Goal: Transaction & Acquisition: Purchase product/service

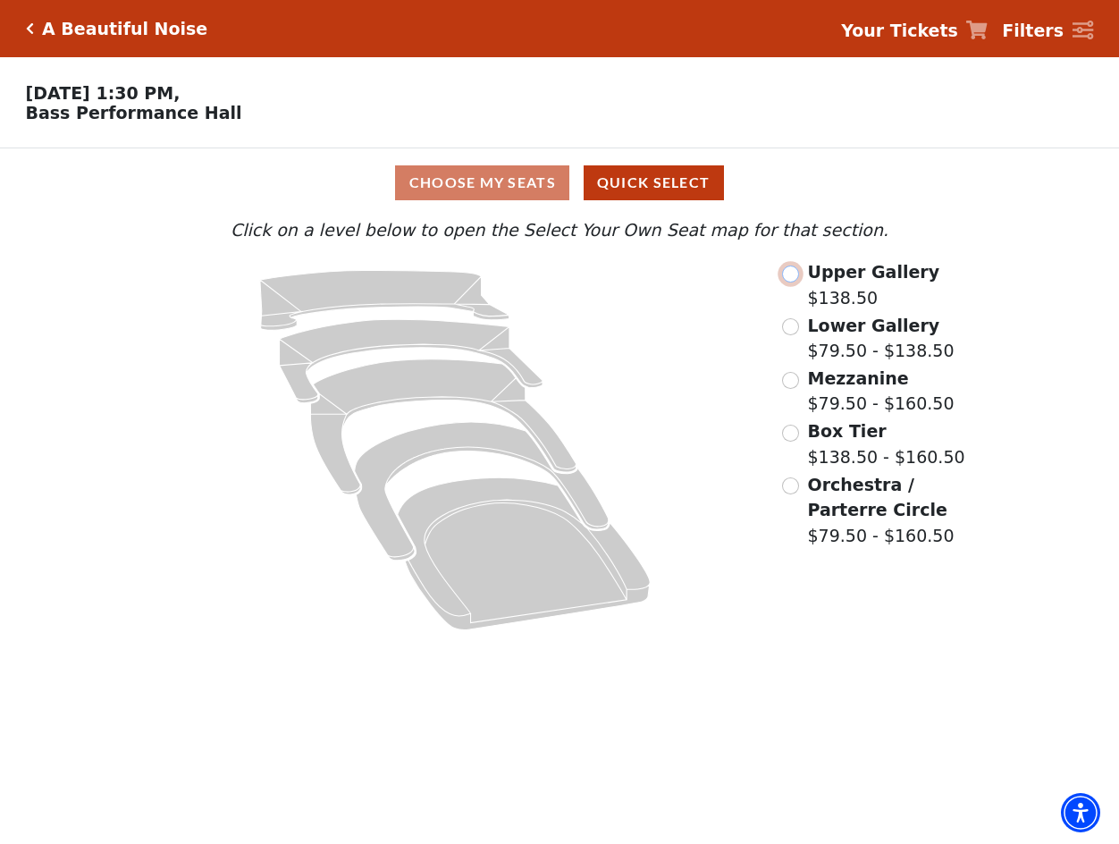
click at [785, 280] on input "Upper Gallery$138.50\a" at bounding box center [790, 273] width 17 height 17
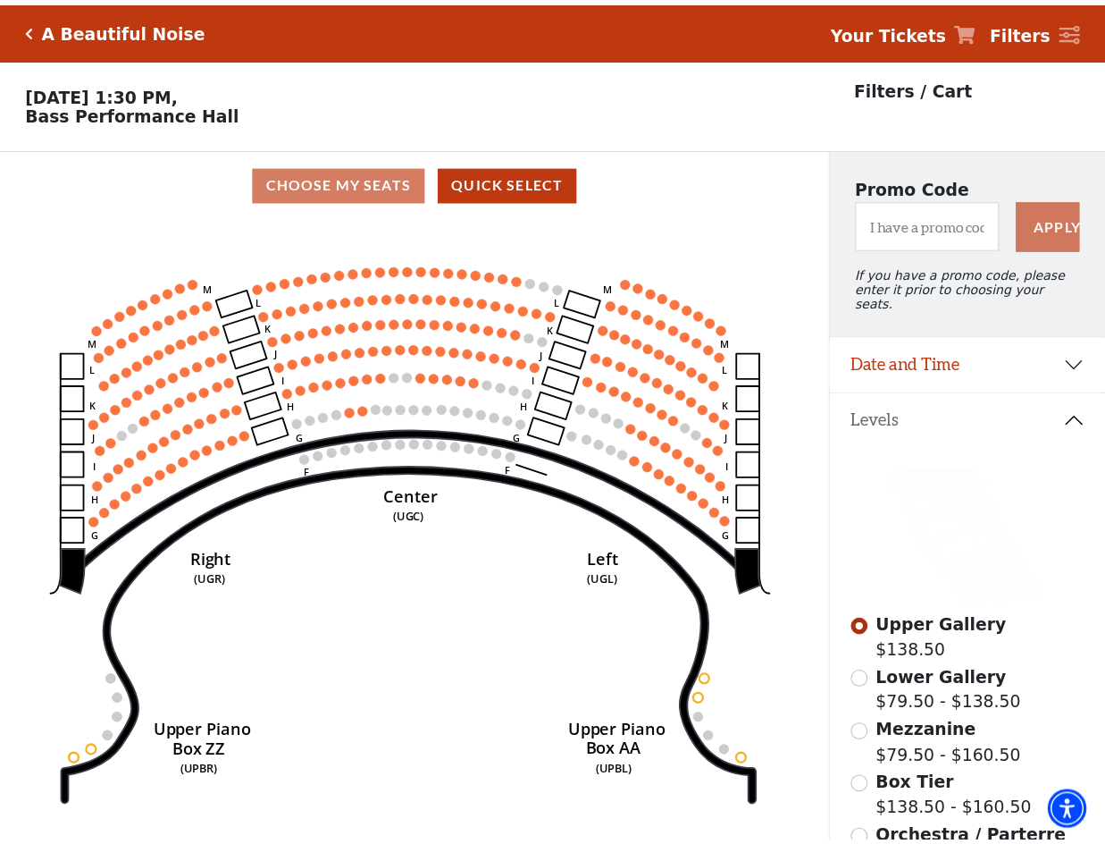
scroll to position [83, 0]
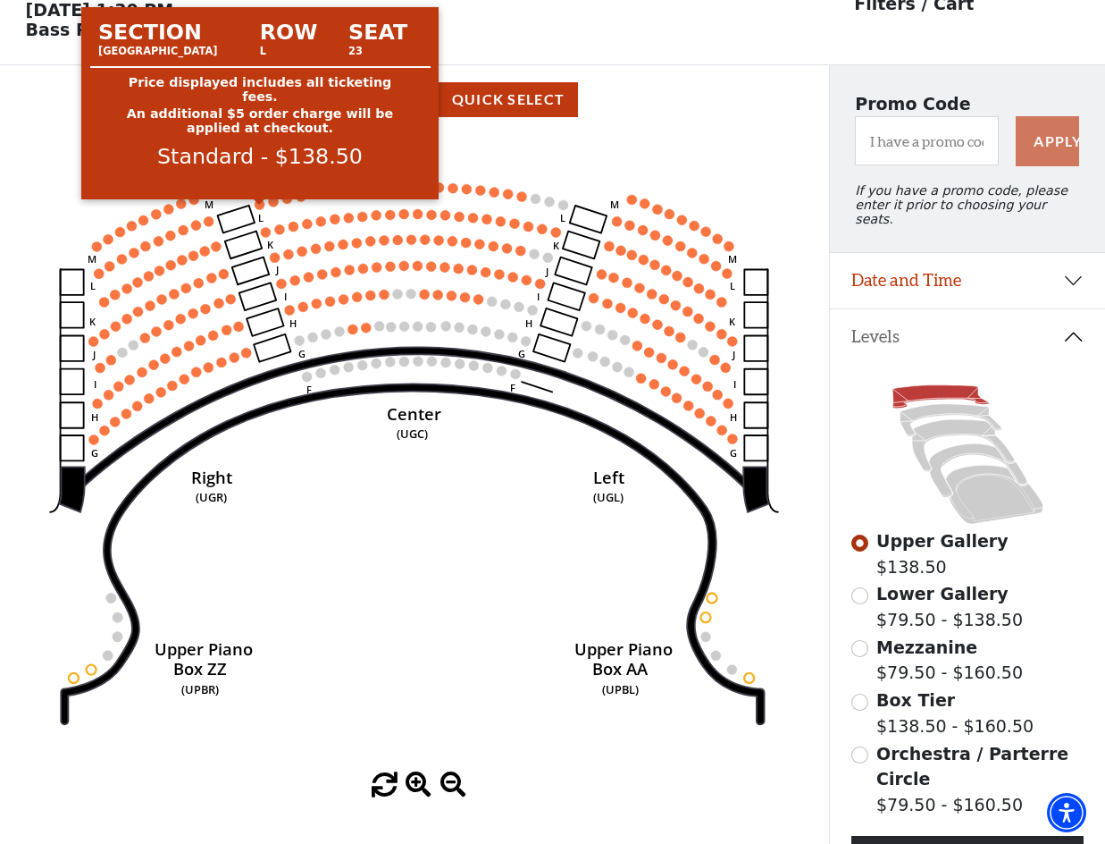
click at [256, 209] on circle at bounding box center [260, 204] width 10 height 10
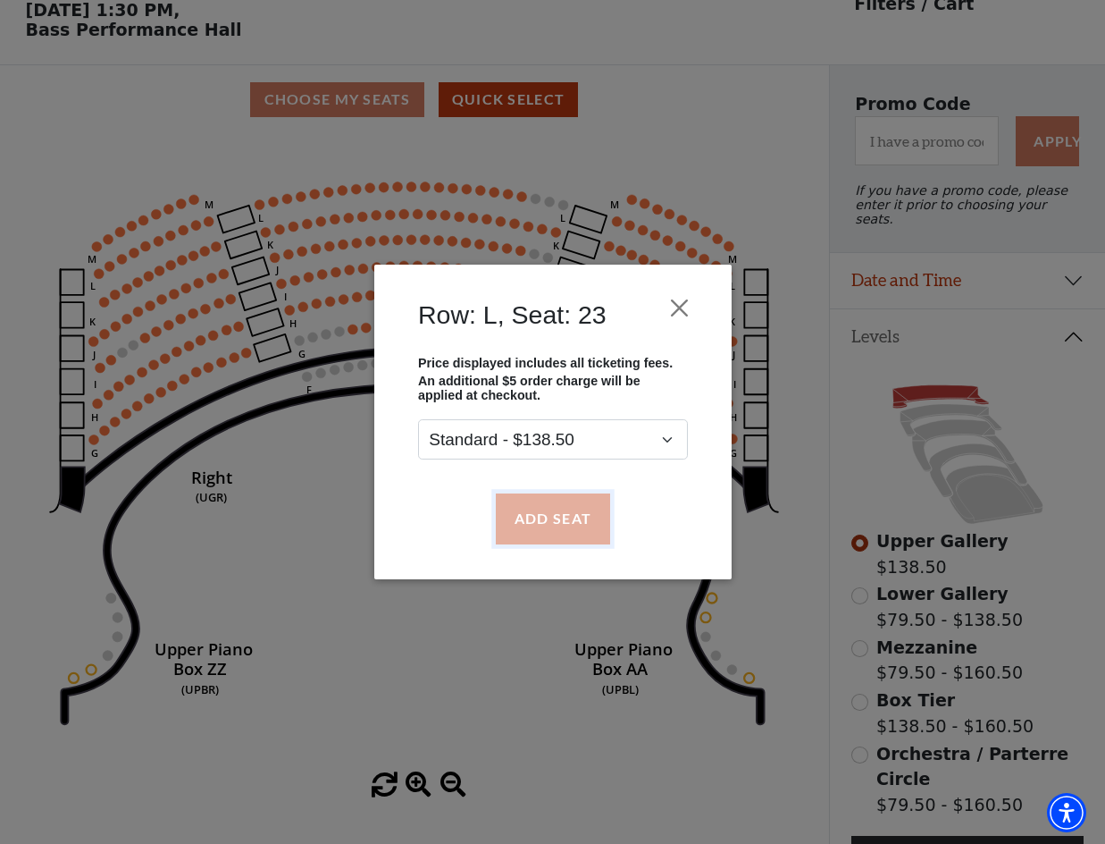
click at [519, 508] on button "Add Seat" at bounding box center [552, 518] width 114 height 50
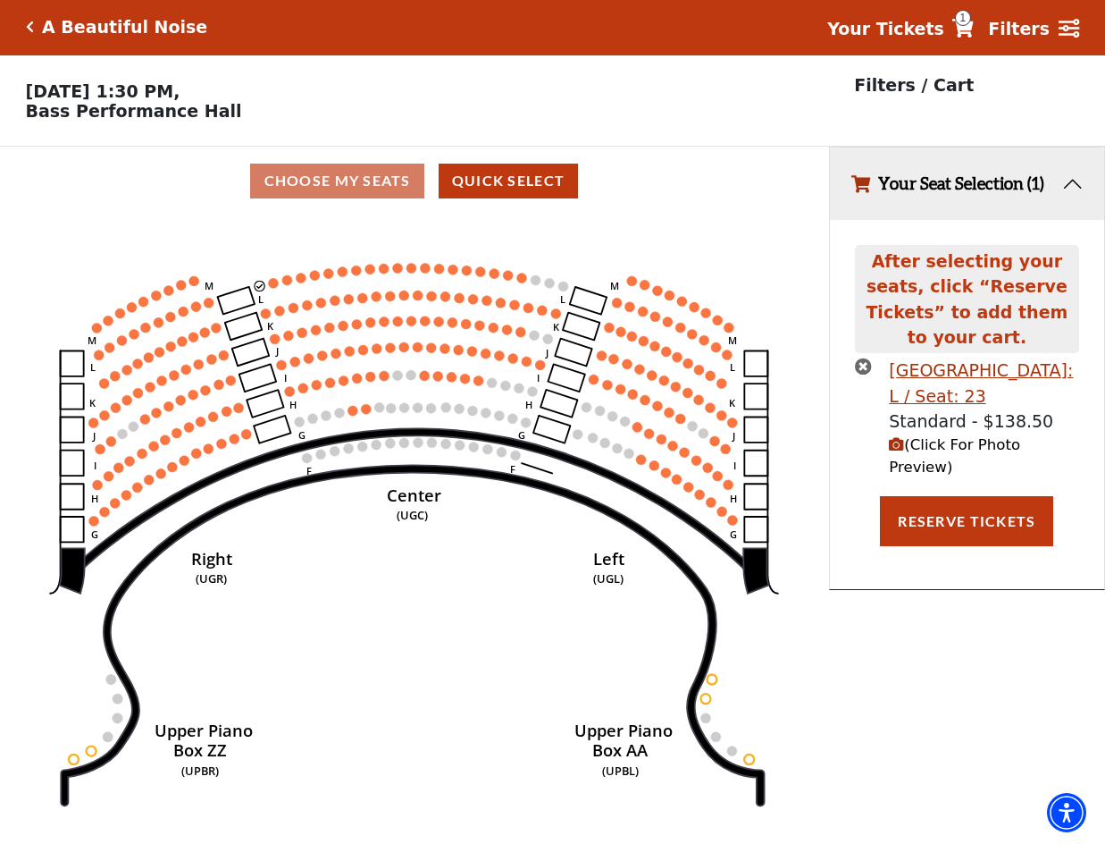
scroll to position [0, 0]
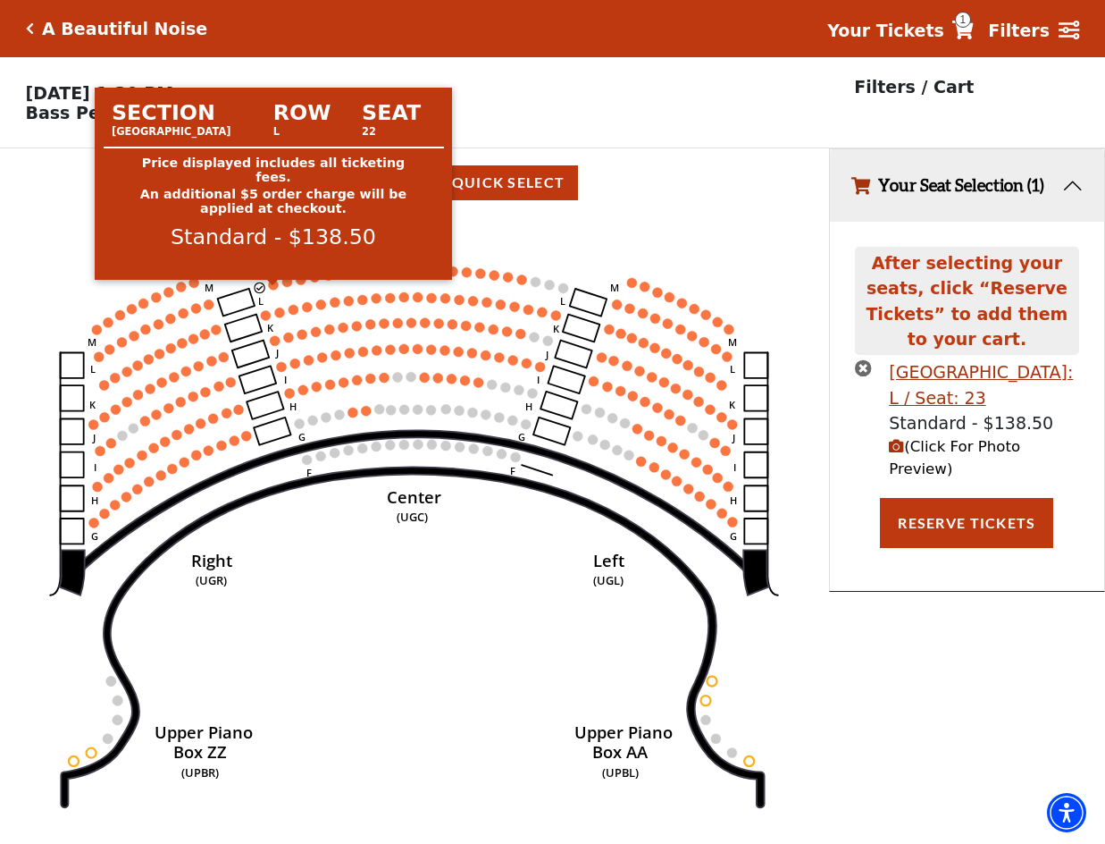
click at [273, 290] on circle at bounding box center [274, 285] width 10 height 10
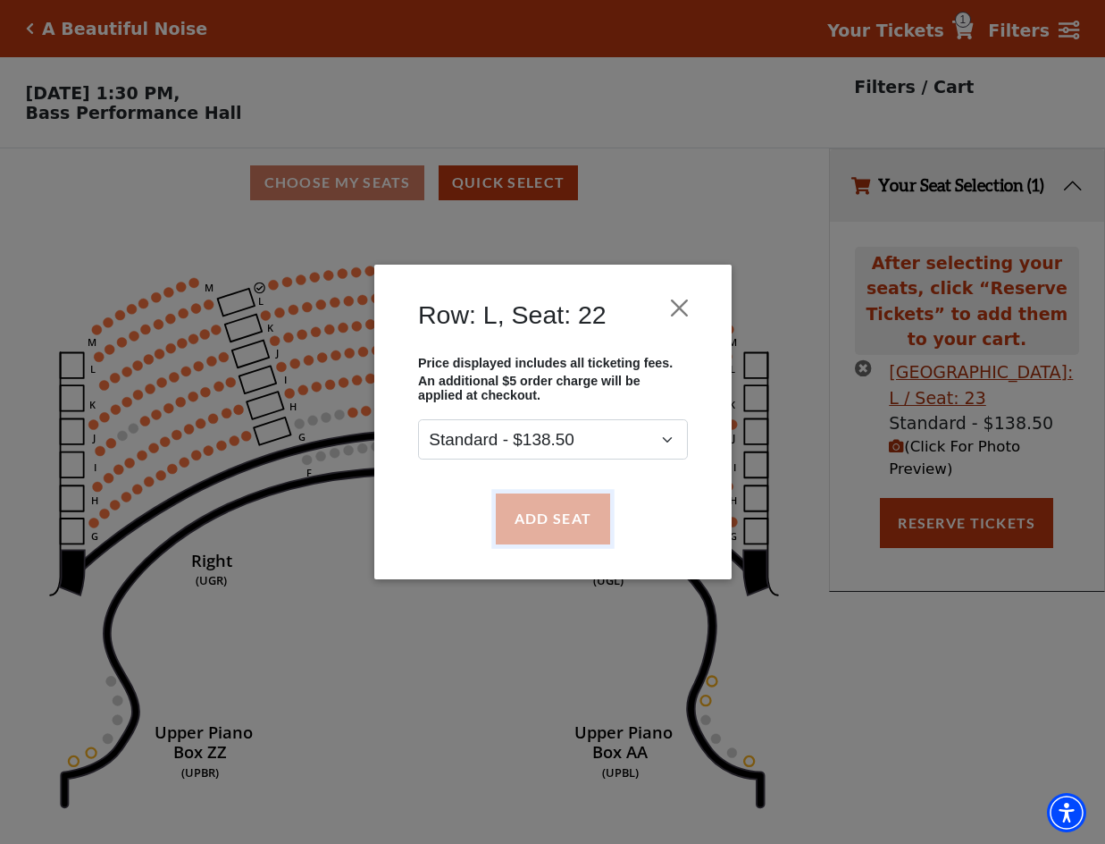
click at [558, 517] on button "Add Seat" at bounding box center [552, 518] width 114 height 50
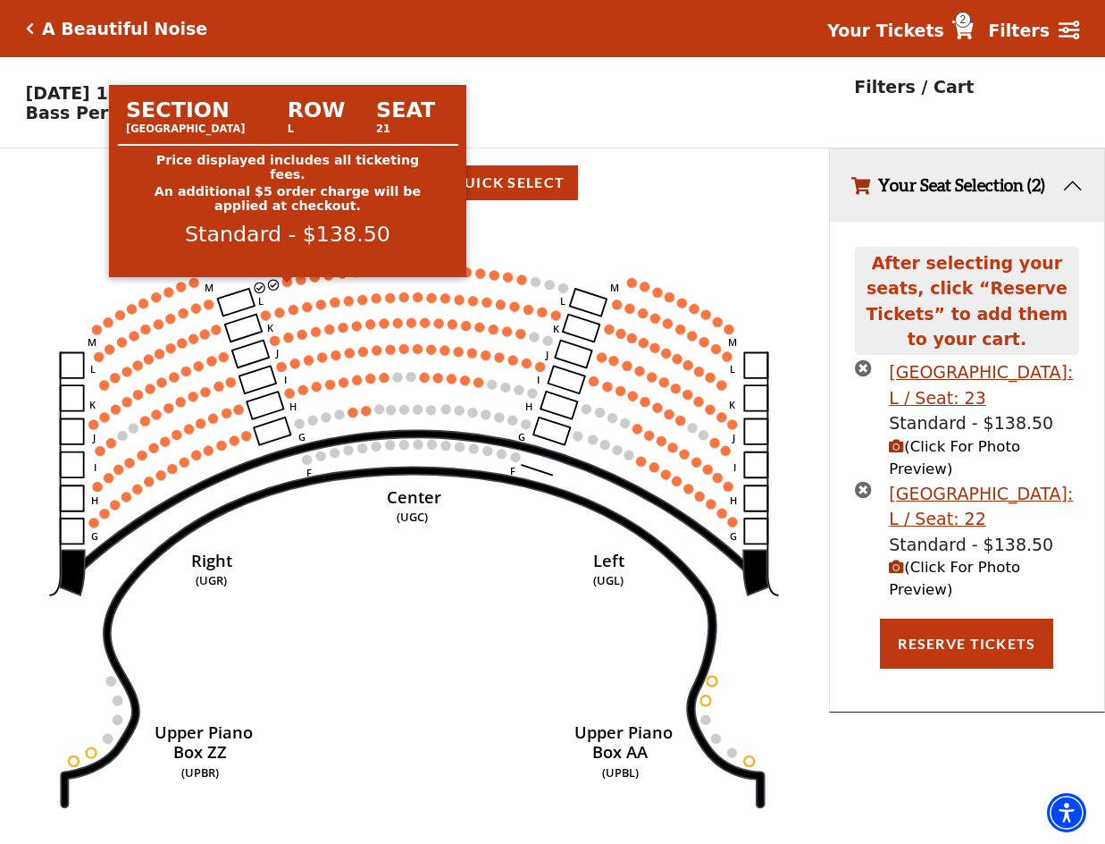
click at [289, 287] on circle at bounding box center [287, 282] width 10 height 10
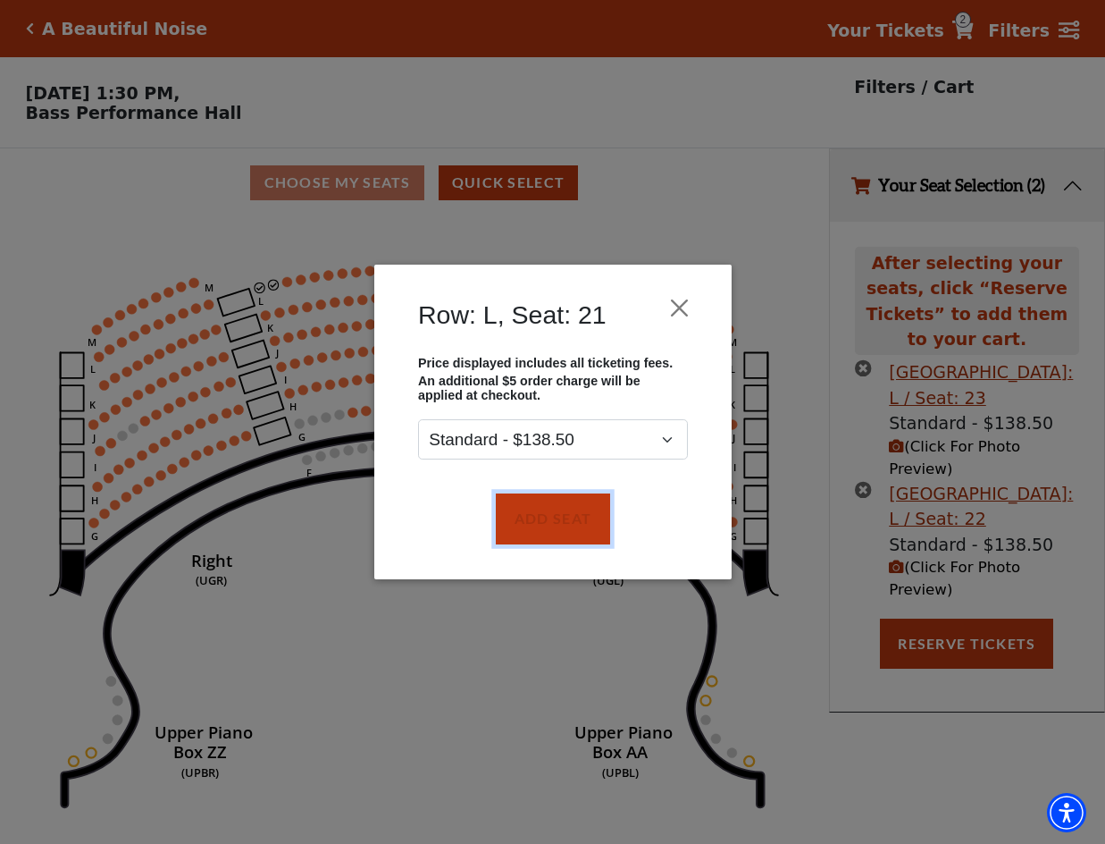
click at [558, 505] on button "Add Seat" at bounding box center [552, 518] width 114 height 50
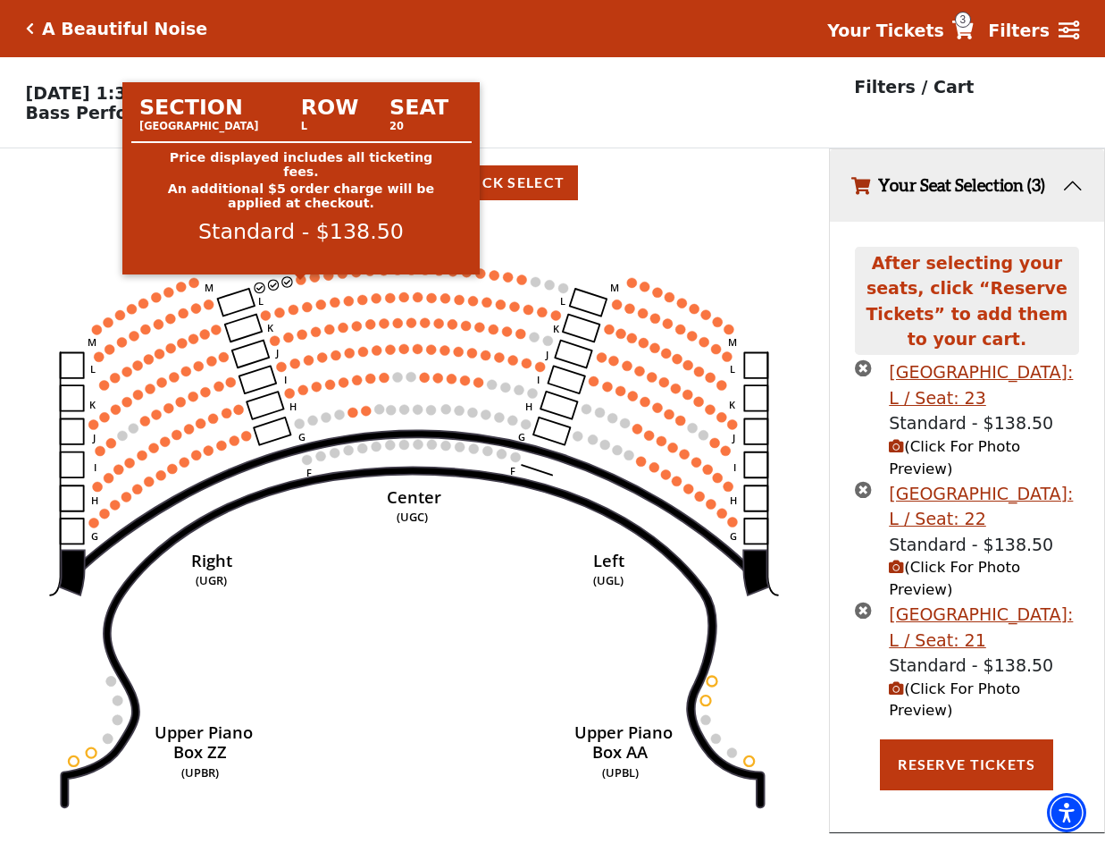
click at [297, 284] on circle at bounding box center [302, 279] width 10 height 10
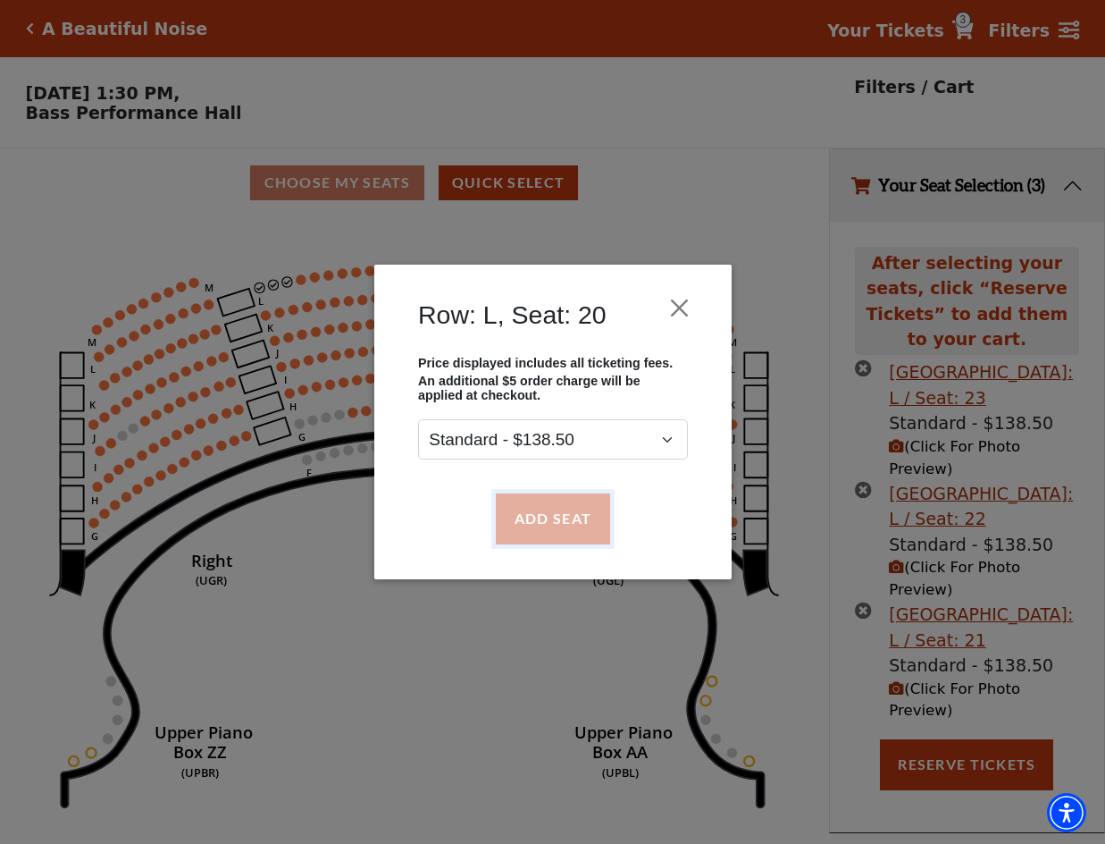
drag, startPoint x: 557, startPoint y: 527, endPoint x: 640, endPoint y: 506, distance: 85.8
click at [558, 527] on button "Add Seat" at bounding box center [552, 518] width 114 height 50
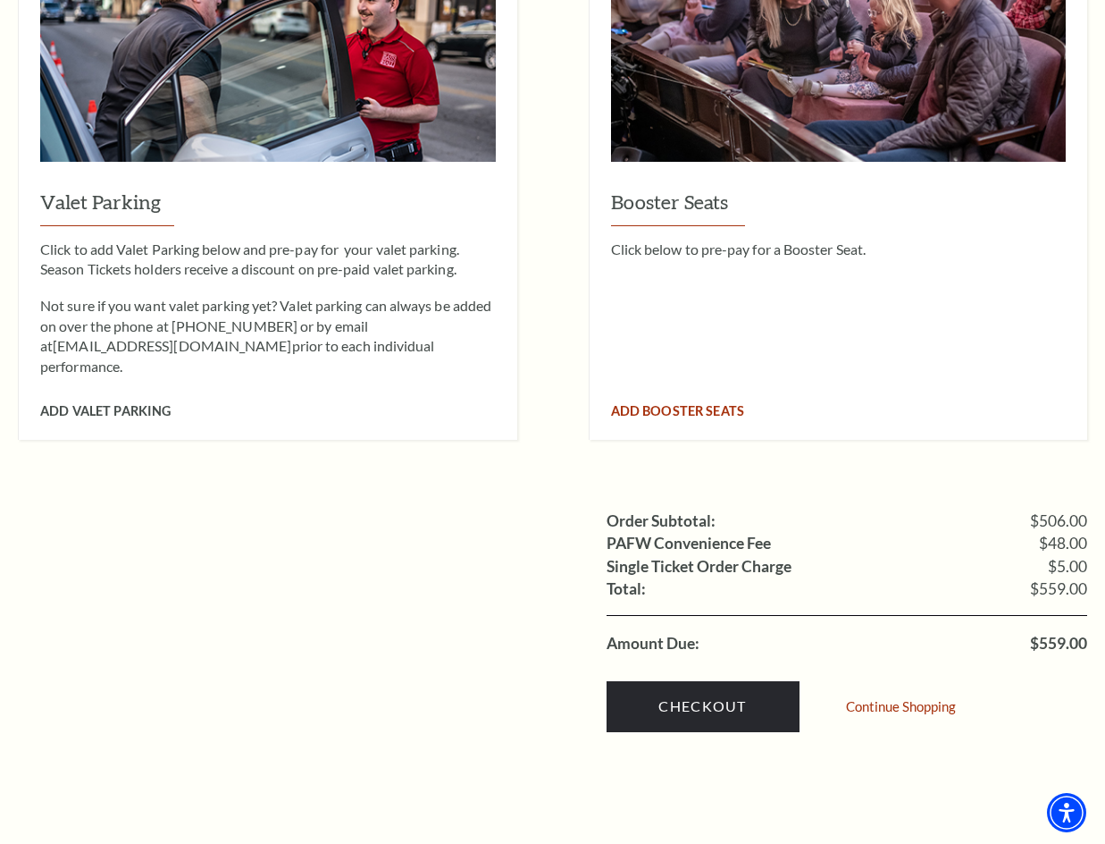
scroll to position [1698, 0]
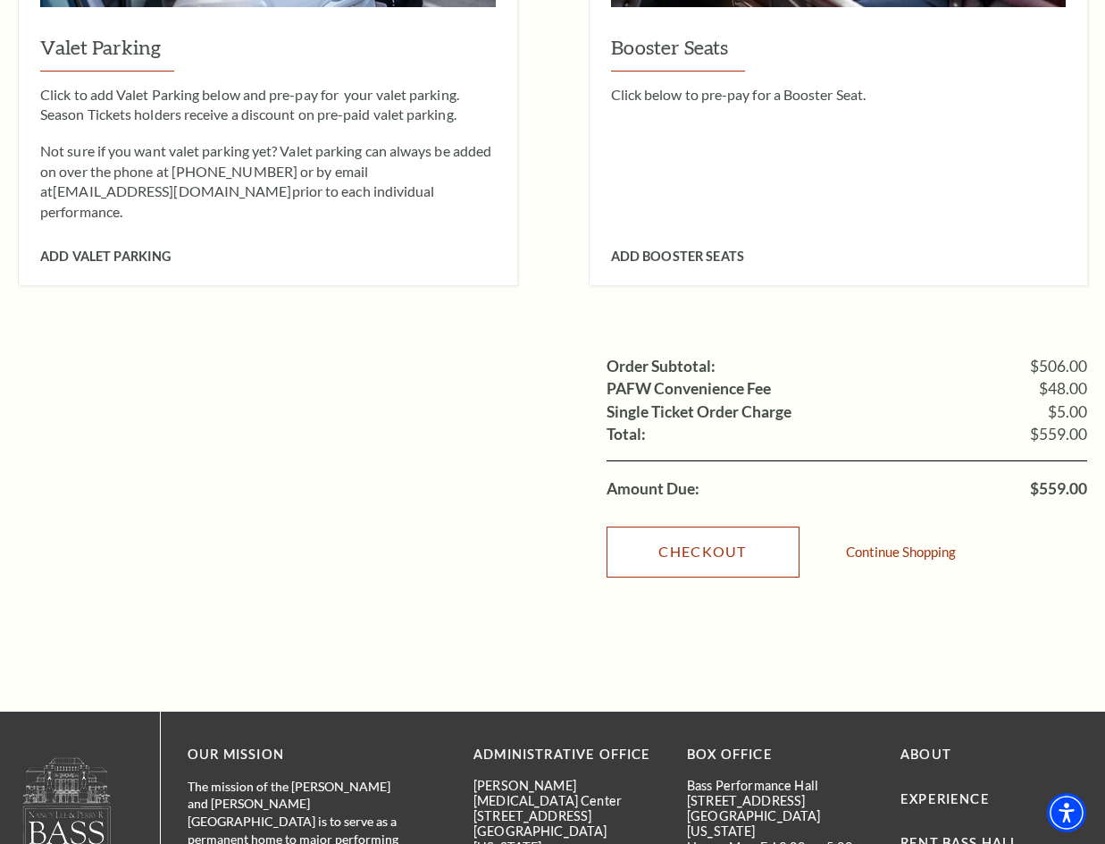
click at [704, 526] on link "Checkout" at bounding box center [703, 551] width 193 height 50
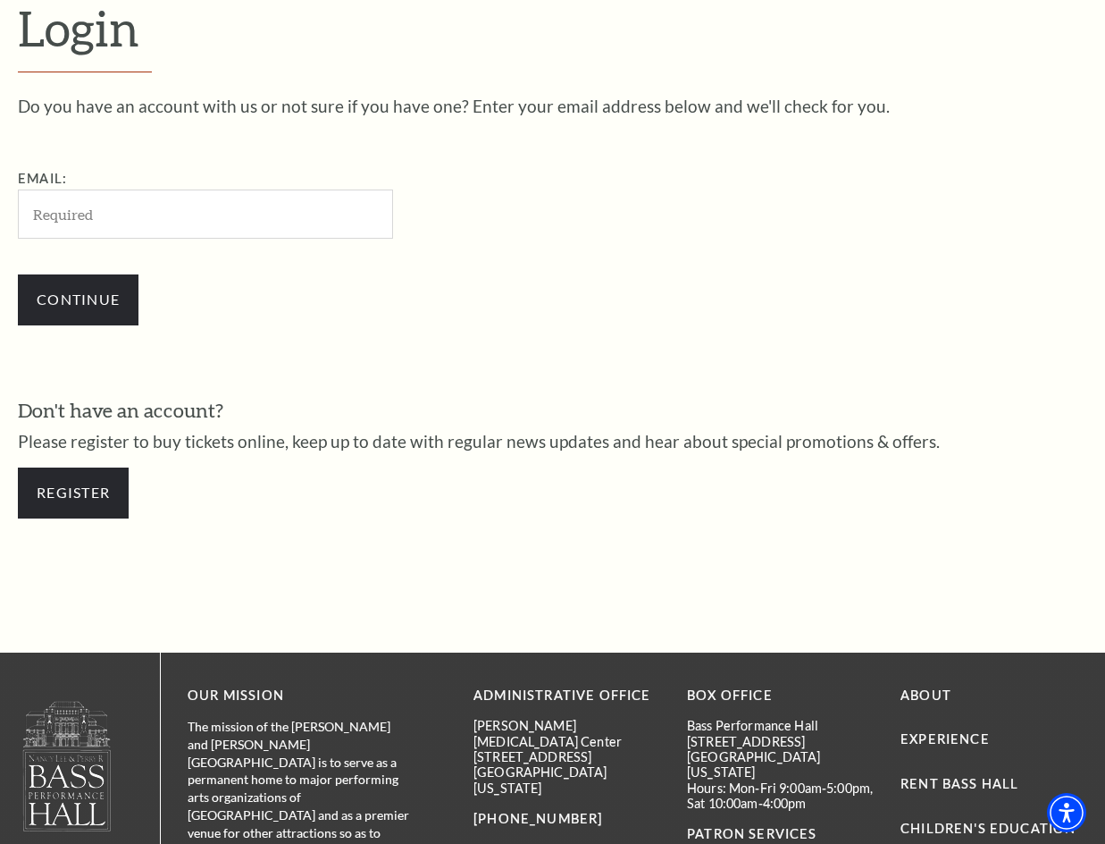
click at [109, 215] on input "Email:" at bounding box center [205, 213] width 375 height 49
type input "ZoeJDavis@rhyta.com"
click at [121, 308] on input "Continue" at bounding box center [78, 299] width 121 height 50
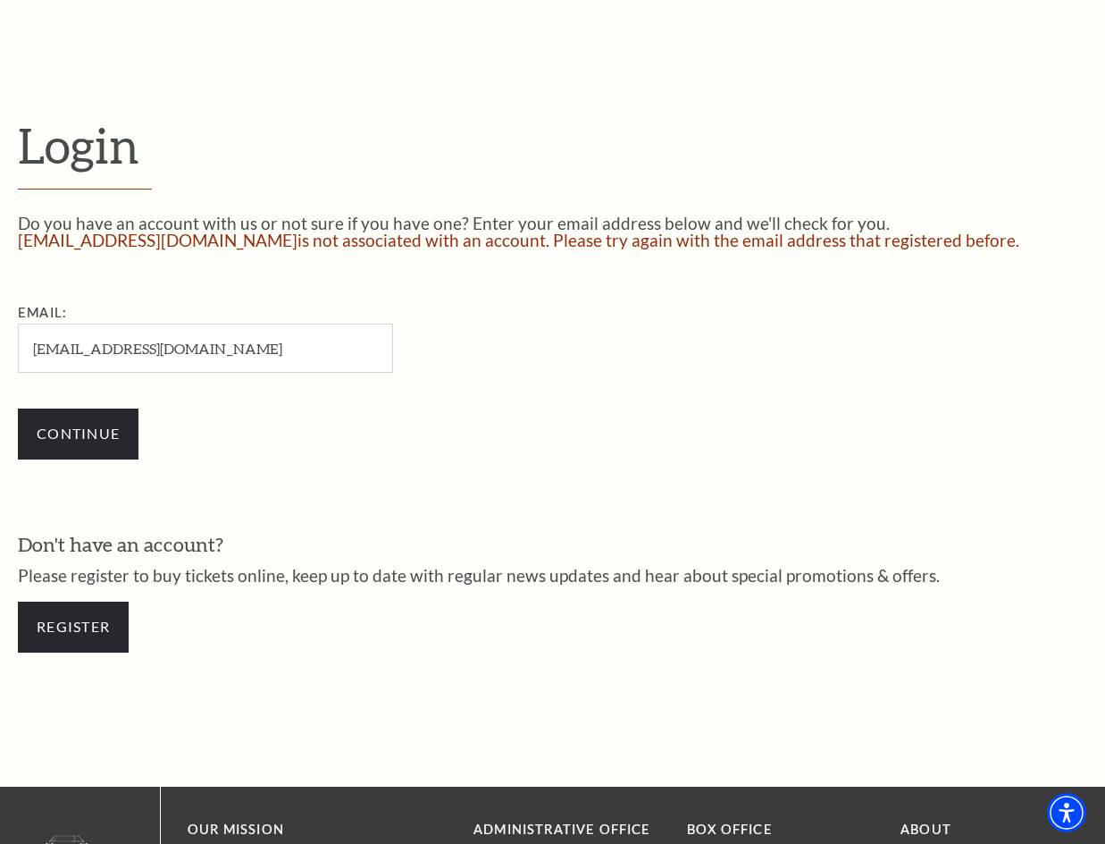
scroll to position [357, 0]
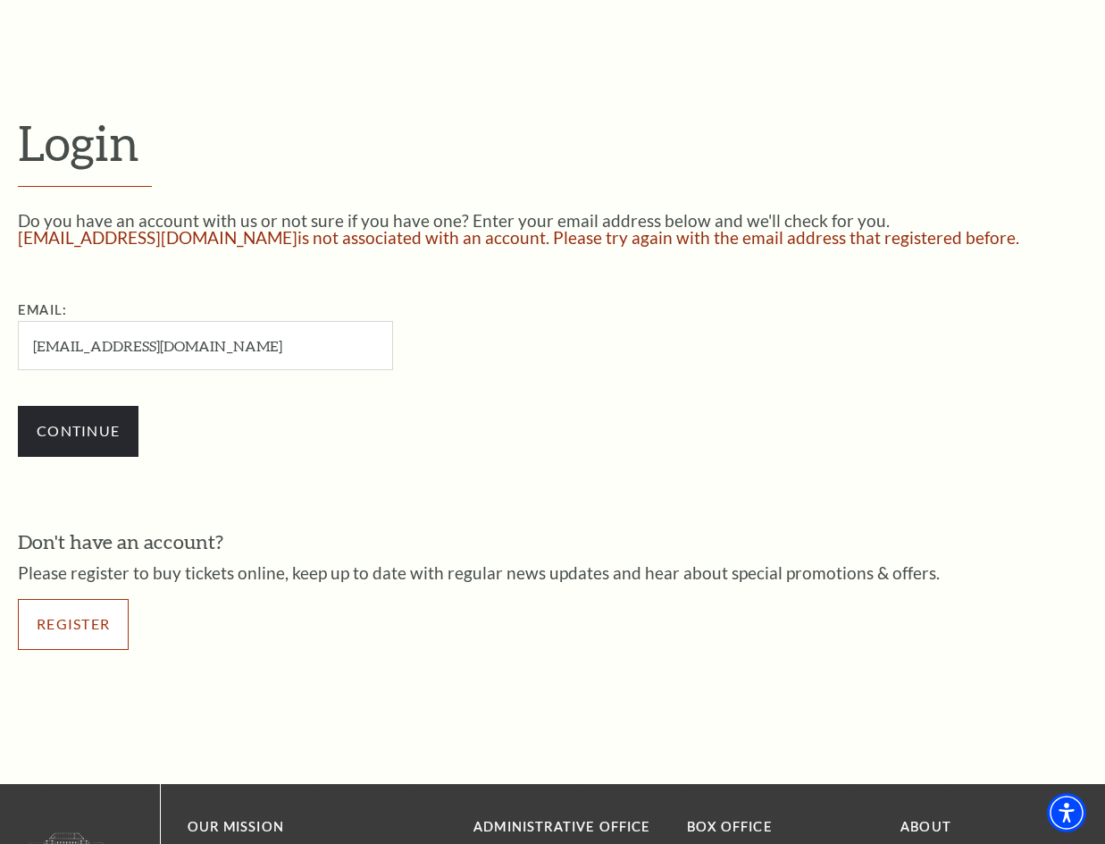
click at [106, 629] on link "Register" at bounding box center [73, 624] width 111 height 50
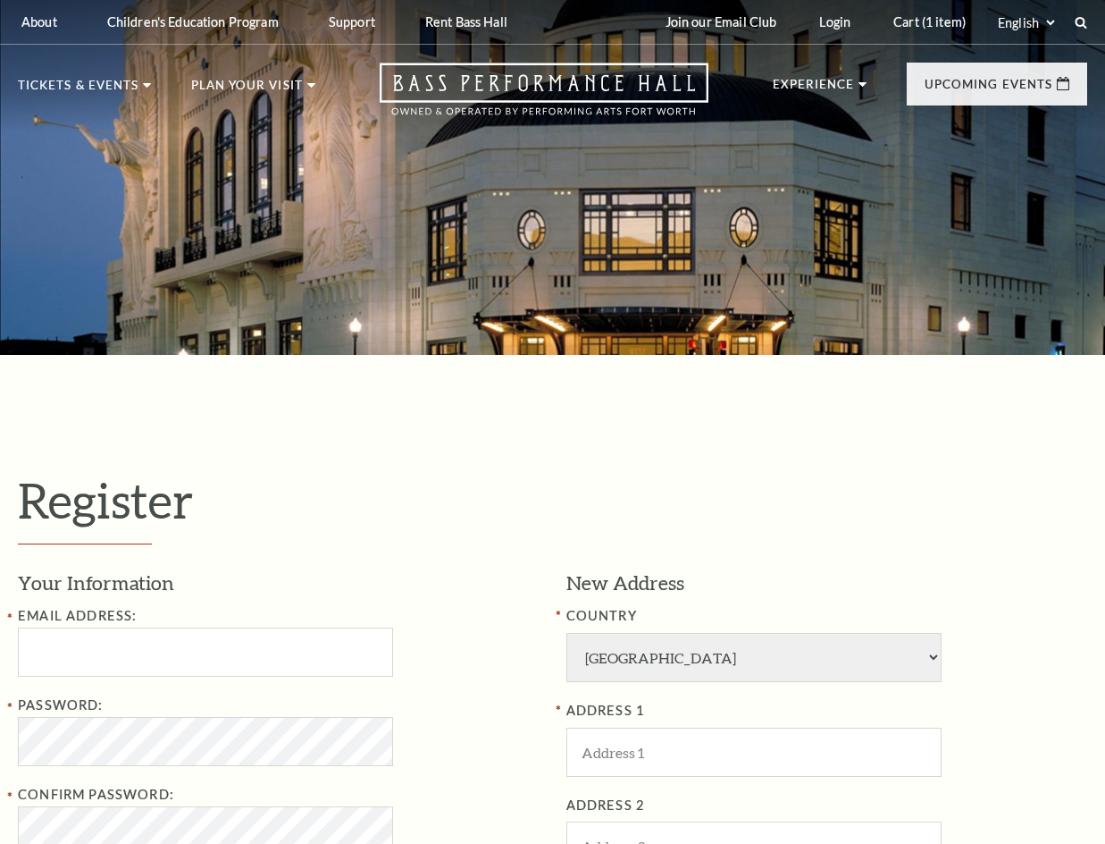
select select "1"
select select "[GEOGRAPHIC_DATA]"
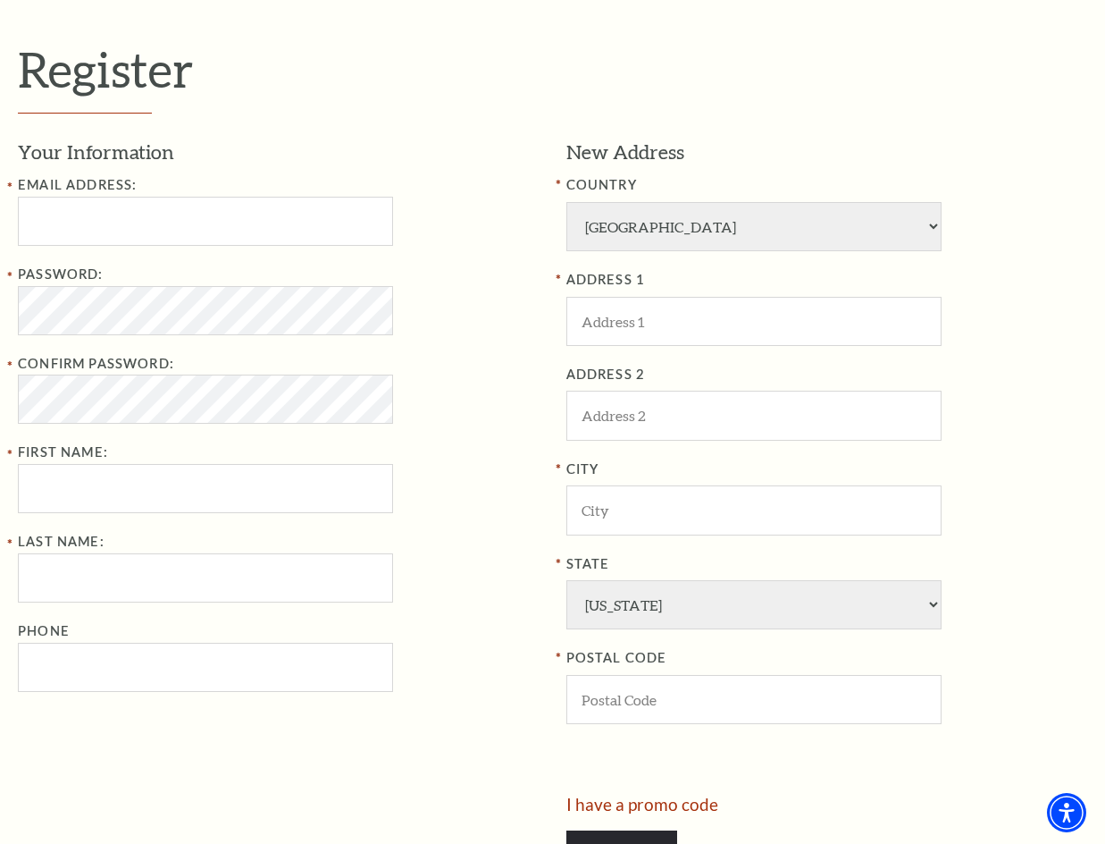
scroll to position [447, 0]
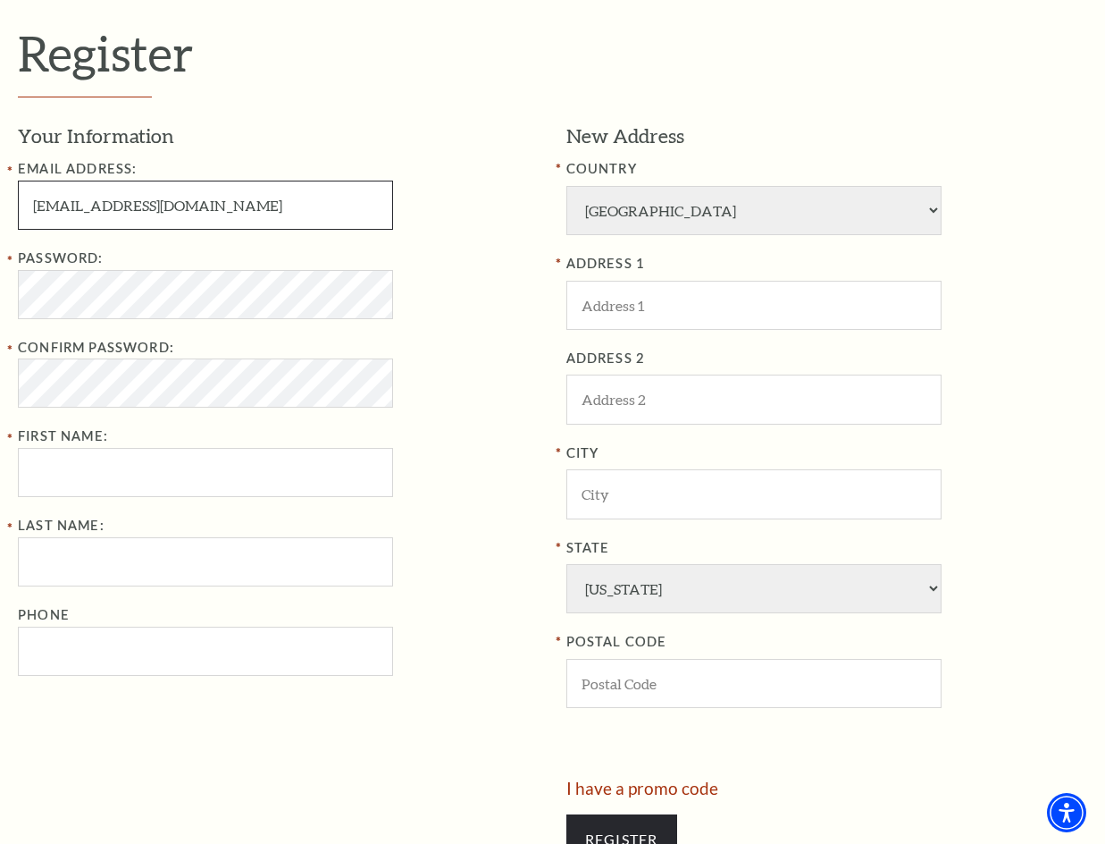
click at [78, 209] on input "[EMAIL_ADDRESS][DOMAIN_NAME]" at bounding box center [205, 204] width 375 height 49
type input "ZoeJ02bviis@gmail.com"
click at [497, 436] on div "Password: Confirm Password: First Name:" at bounding box center [279, 373] width 522 height 250
click at [507, 454] on div "Password: Confirm Password: First Name:" at bounding box center [279, 373] width 522 height 250
click at [476, 460] on div "Password: Confirm Password: First Name:" at bounding box center [279, 373] width 522 height 250
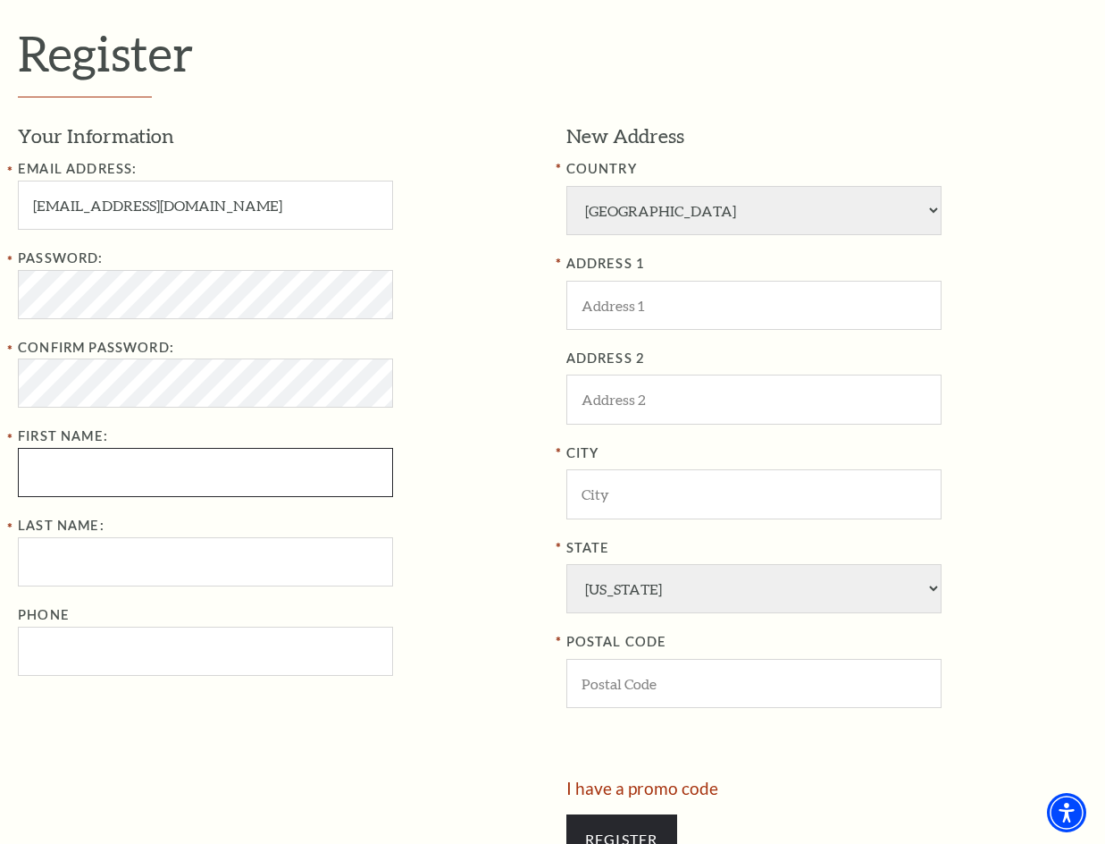
click at [25, 455] on input "First Name:" at bounding box center [205, 472] width 375 height 49
type input "ykiyu"
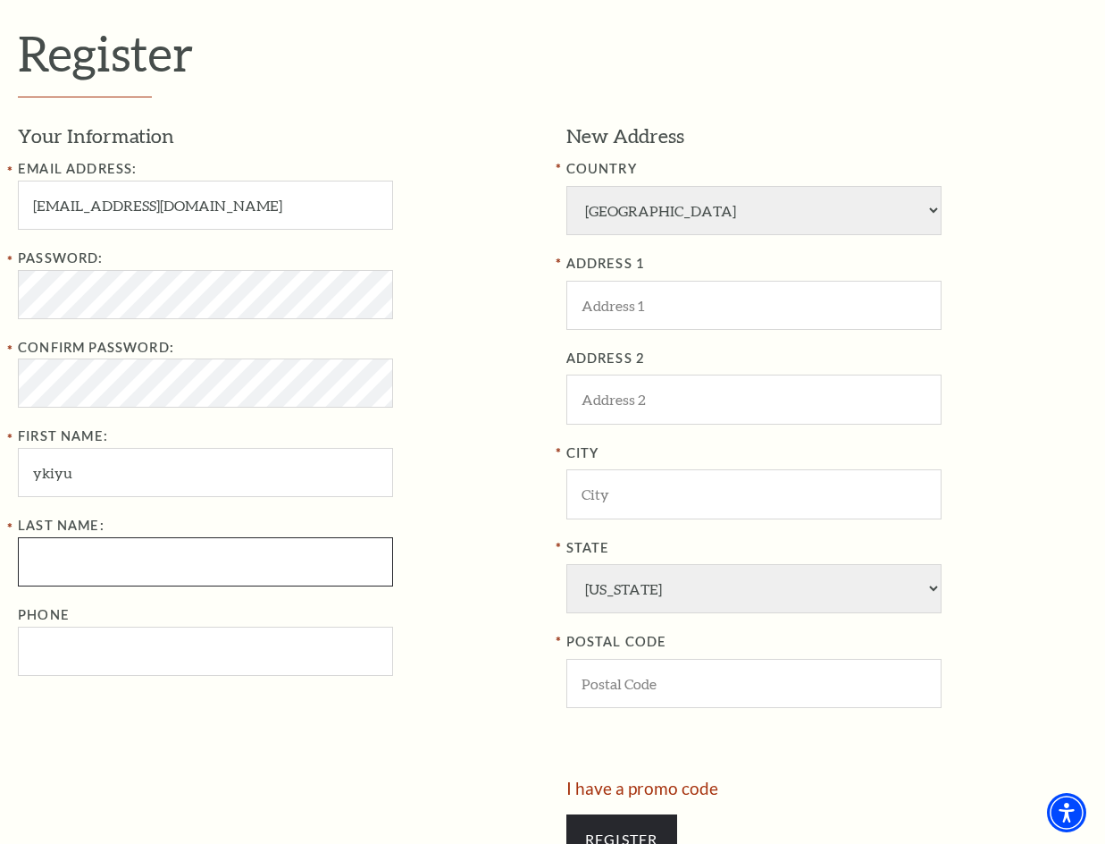
type input "yiolhhh"
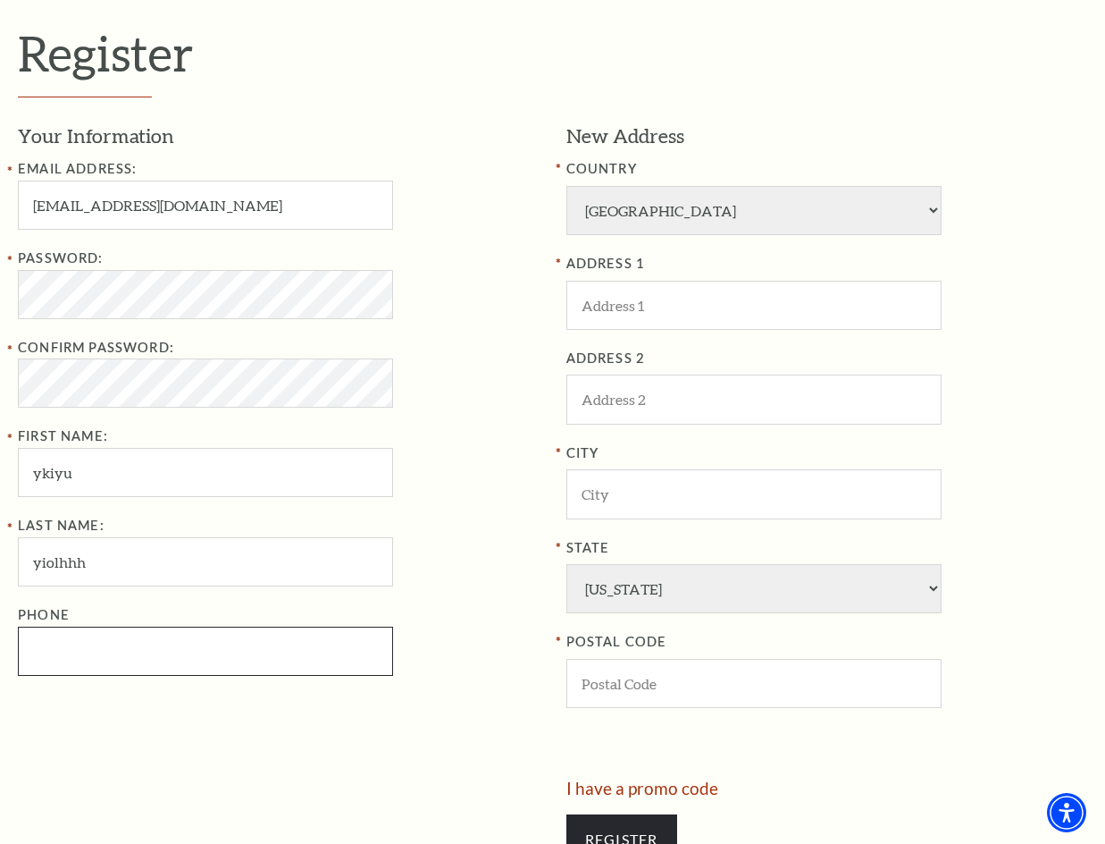
type input "4069947097"
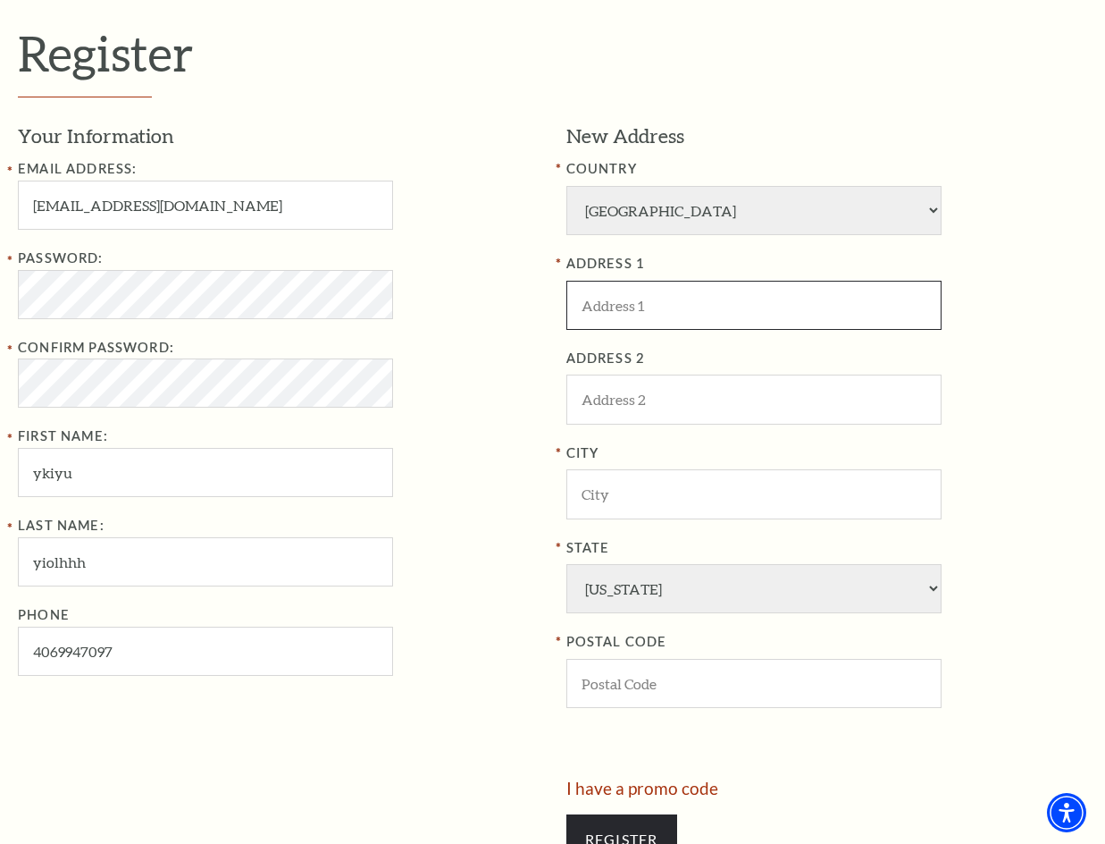
type input "1764 Coolidge Street Bozeman"
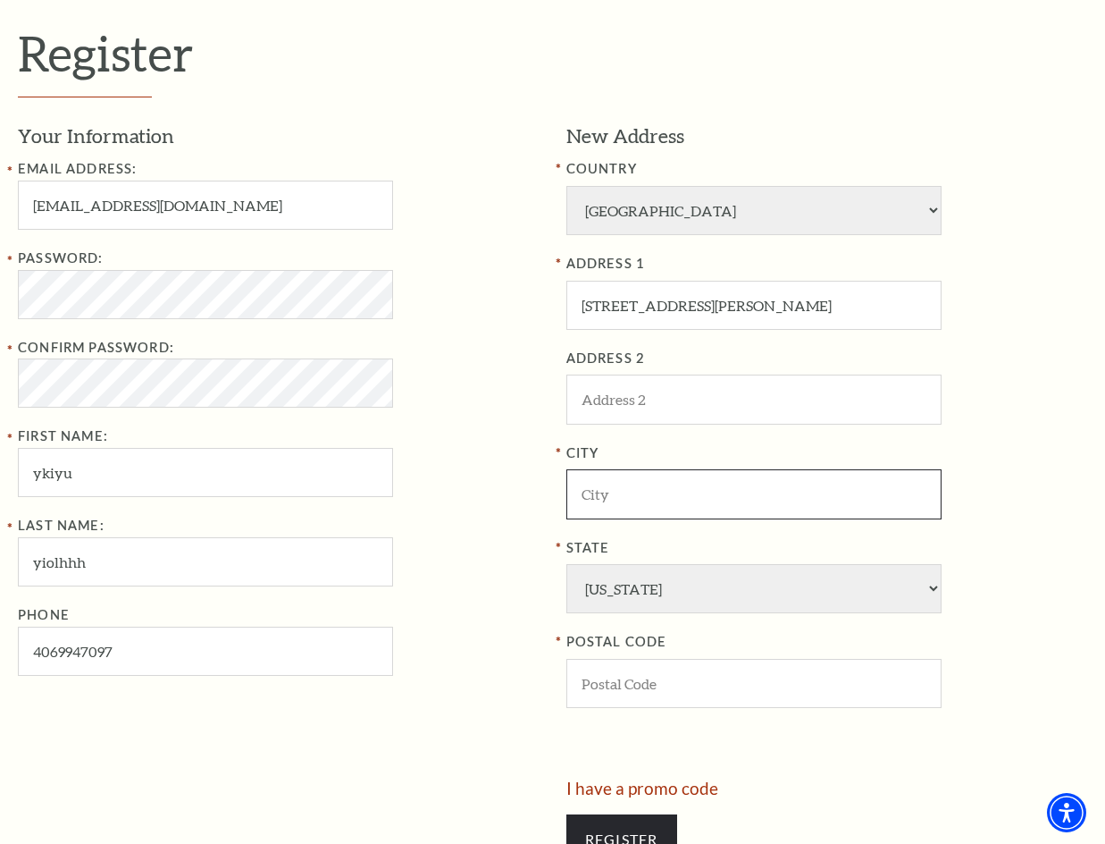
type input "Washington DC"
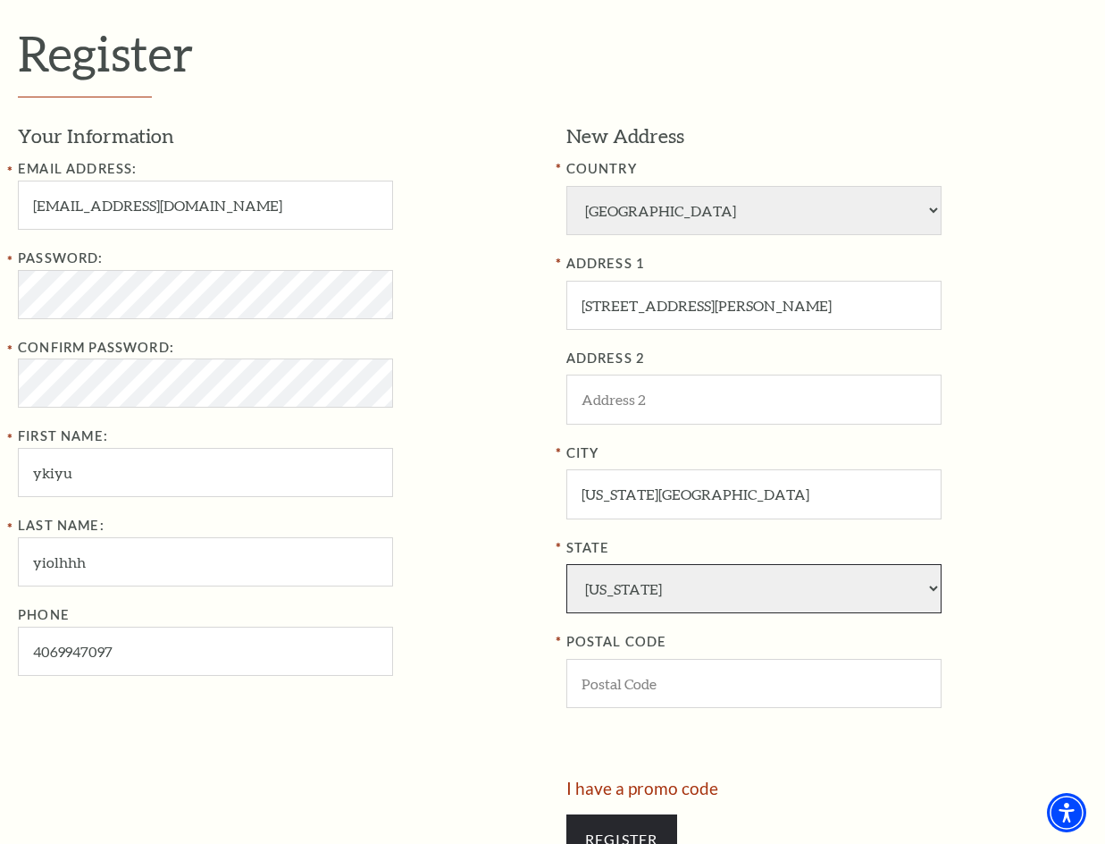
select select "DC"
type input "20001"
type input "406-994-7097"
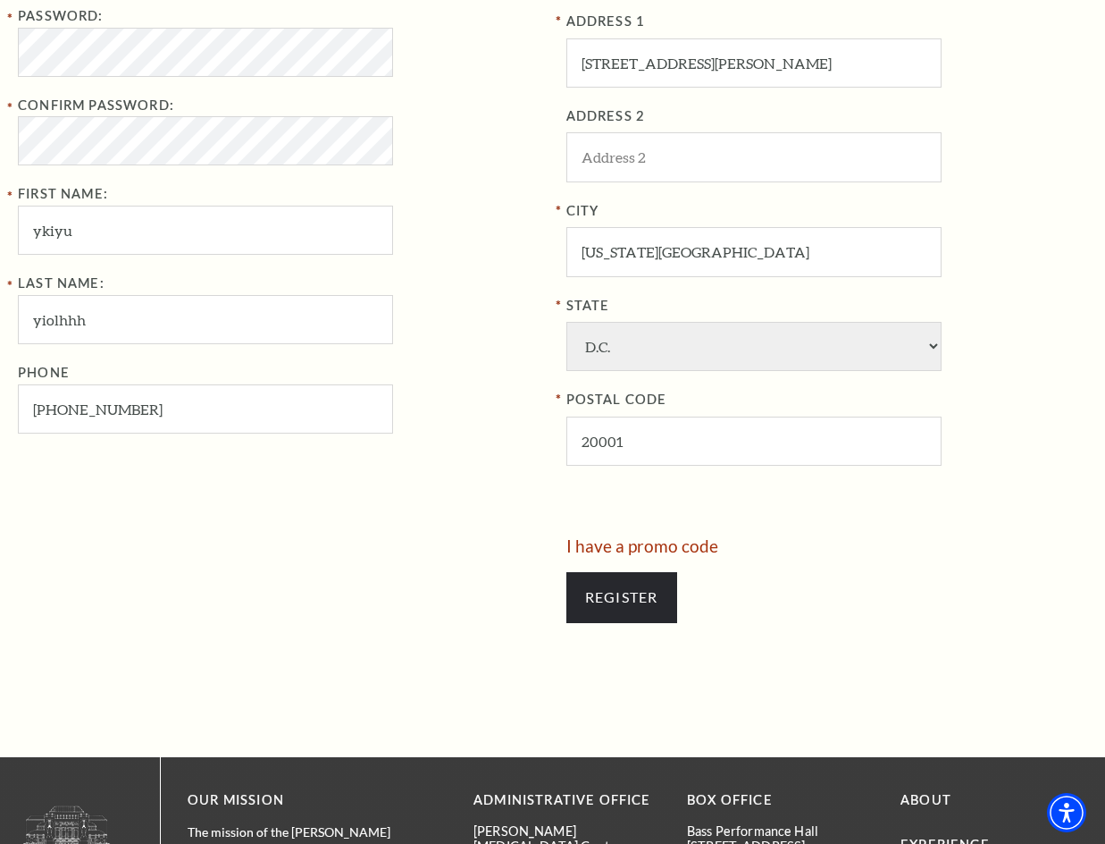
scroll to position [715, 0]
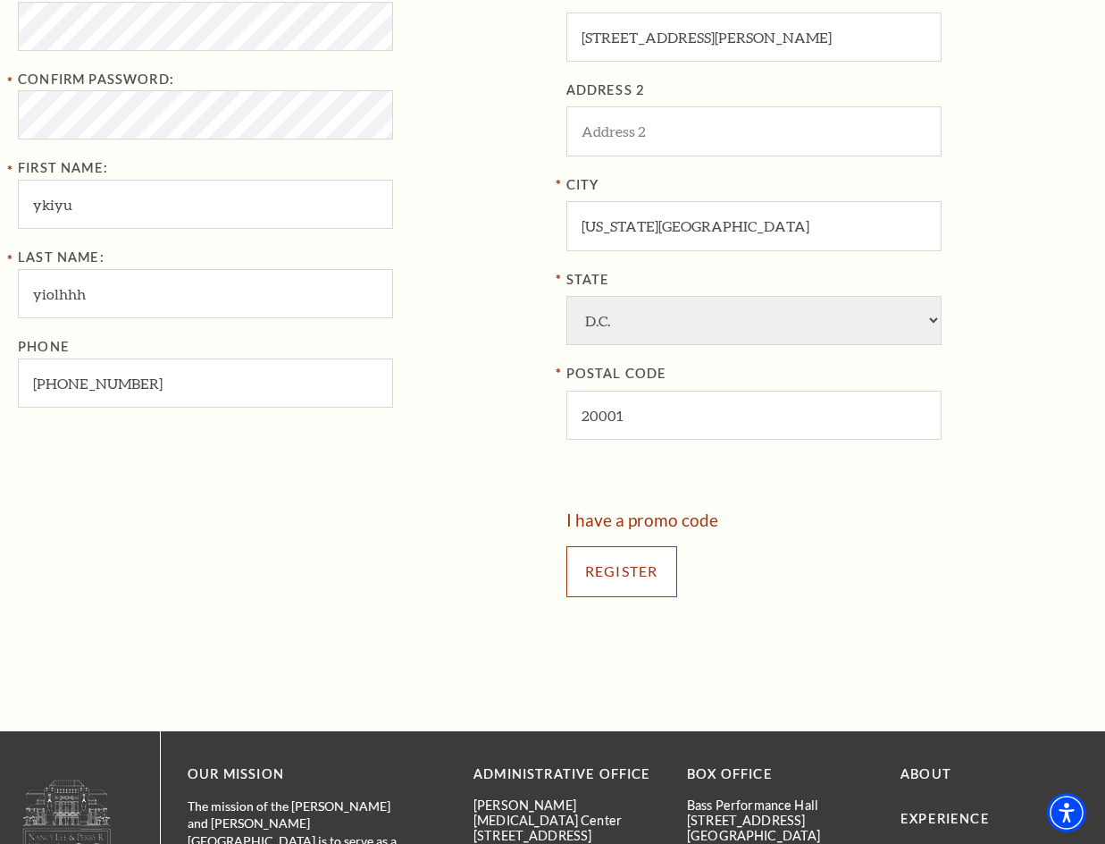
click at [632, 583] on input "Register" at bounding box center [622, 571] width 111 height 50
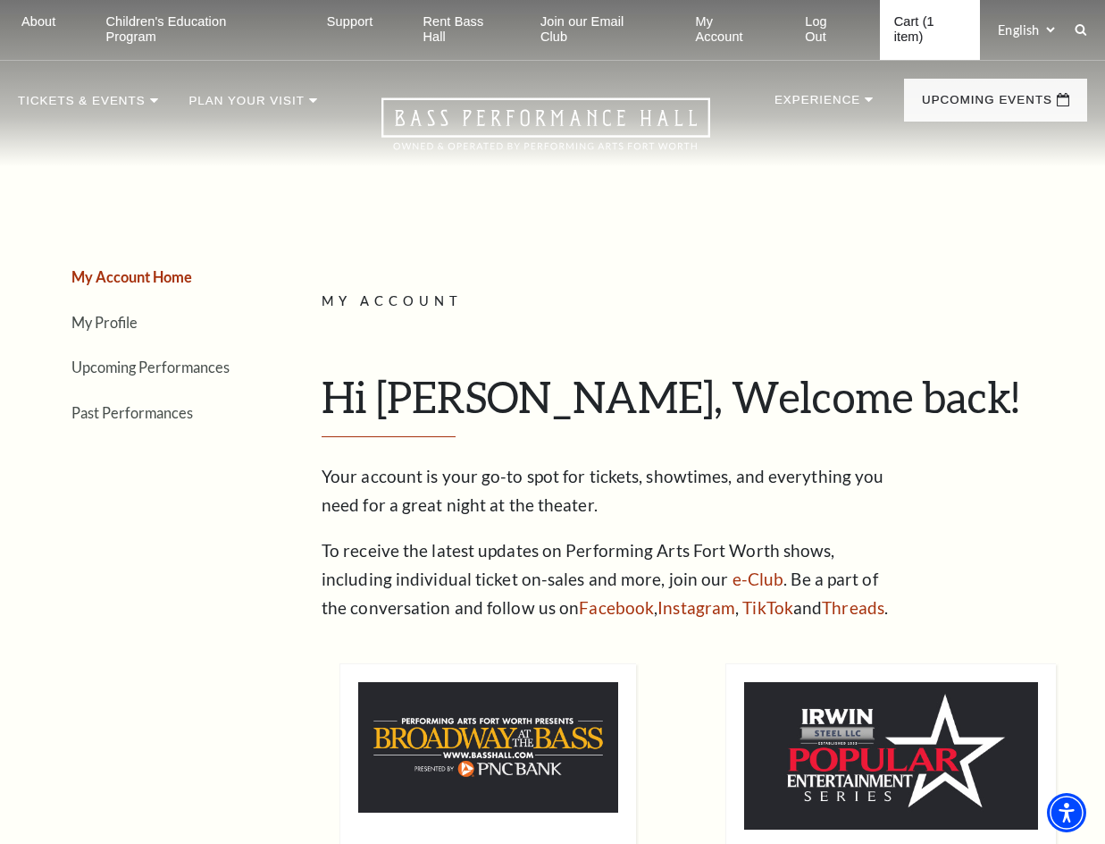
click at [914, 44] on link "Cart (1 item)" at bounding box center [930, 30] width 101 height 60
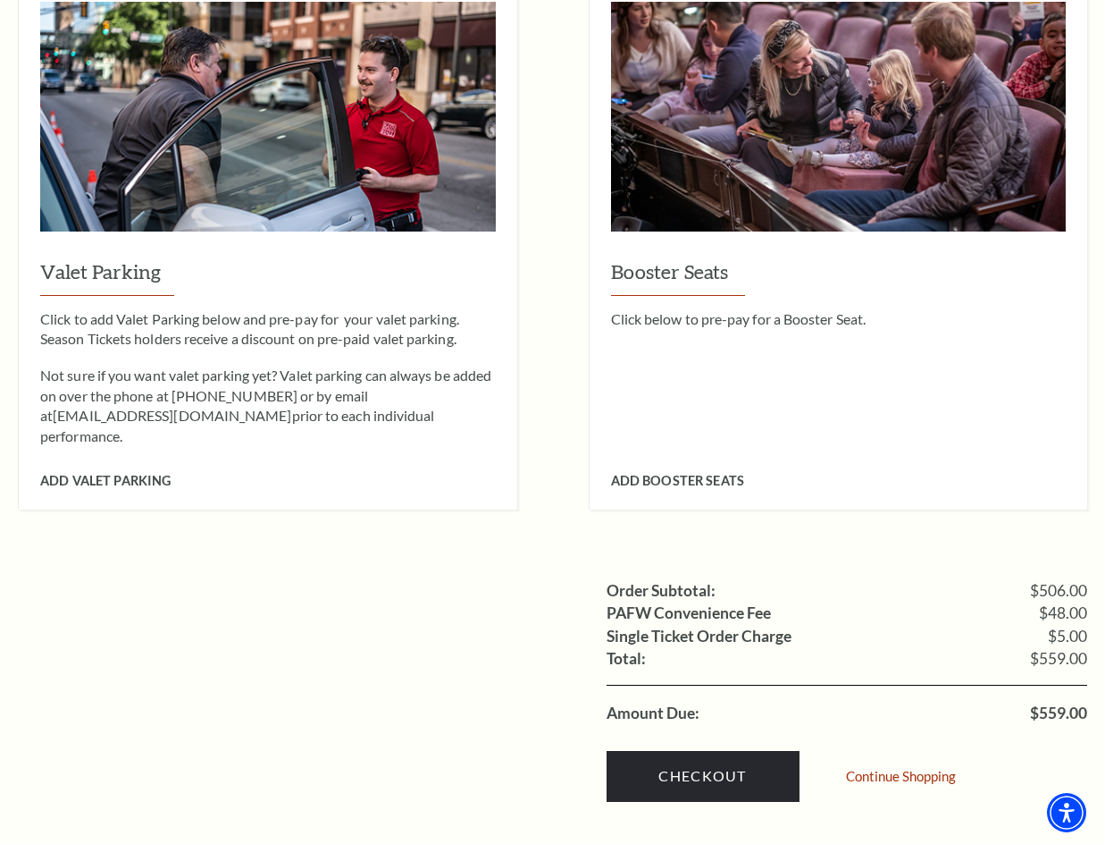
scroll to position [1608, 0]
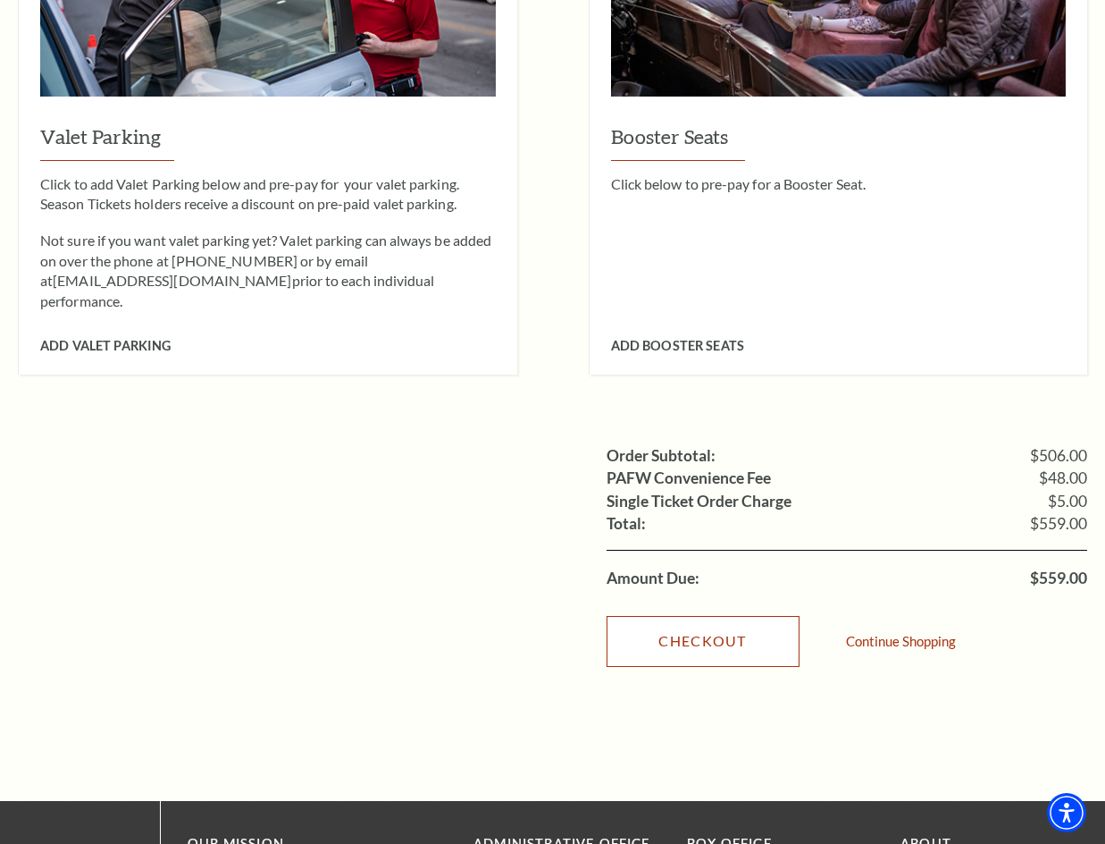
click at [691, 616] on link "Checkout" at bounding box center [703, 641] width 193 height 50
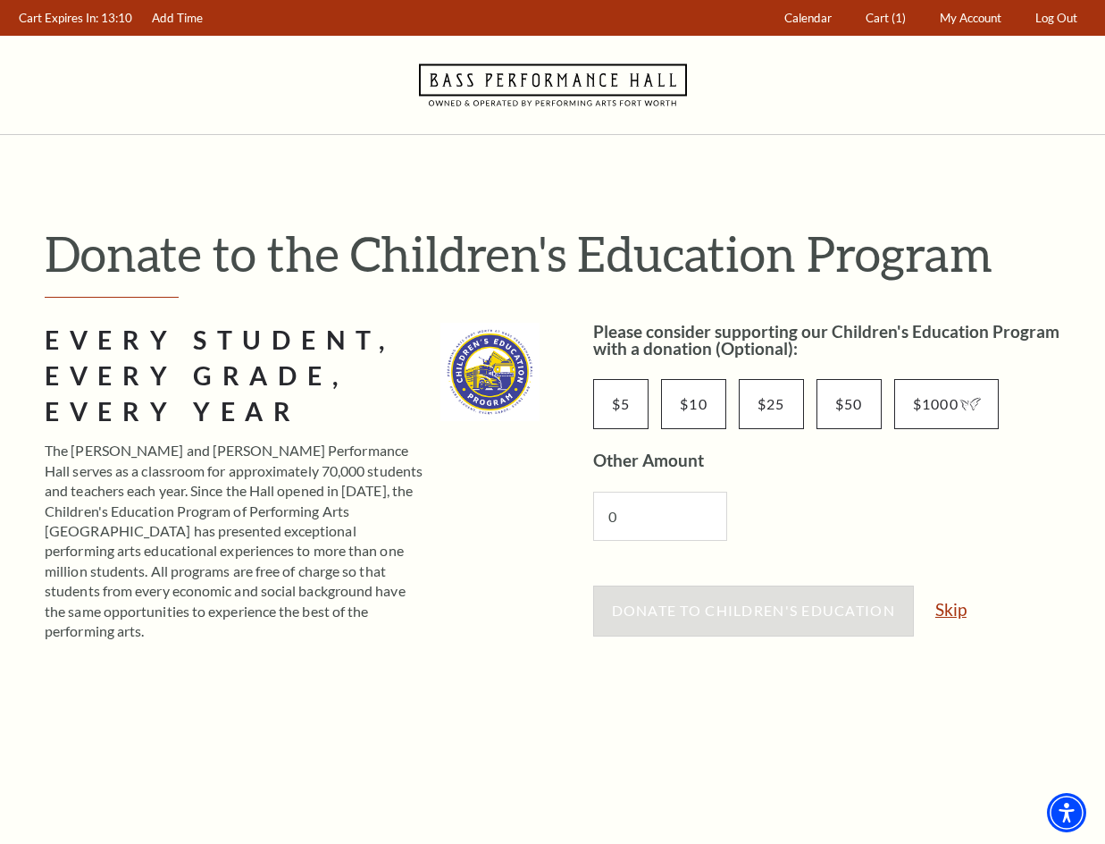
click at [953, 606] on link "Skip" at bounding box center [951, 608] width 31 height 17
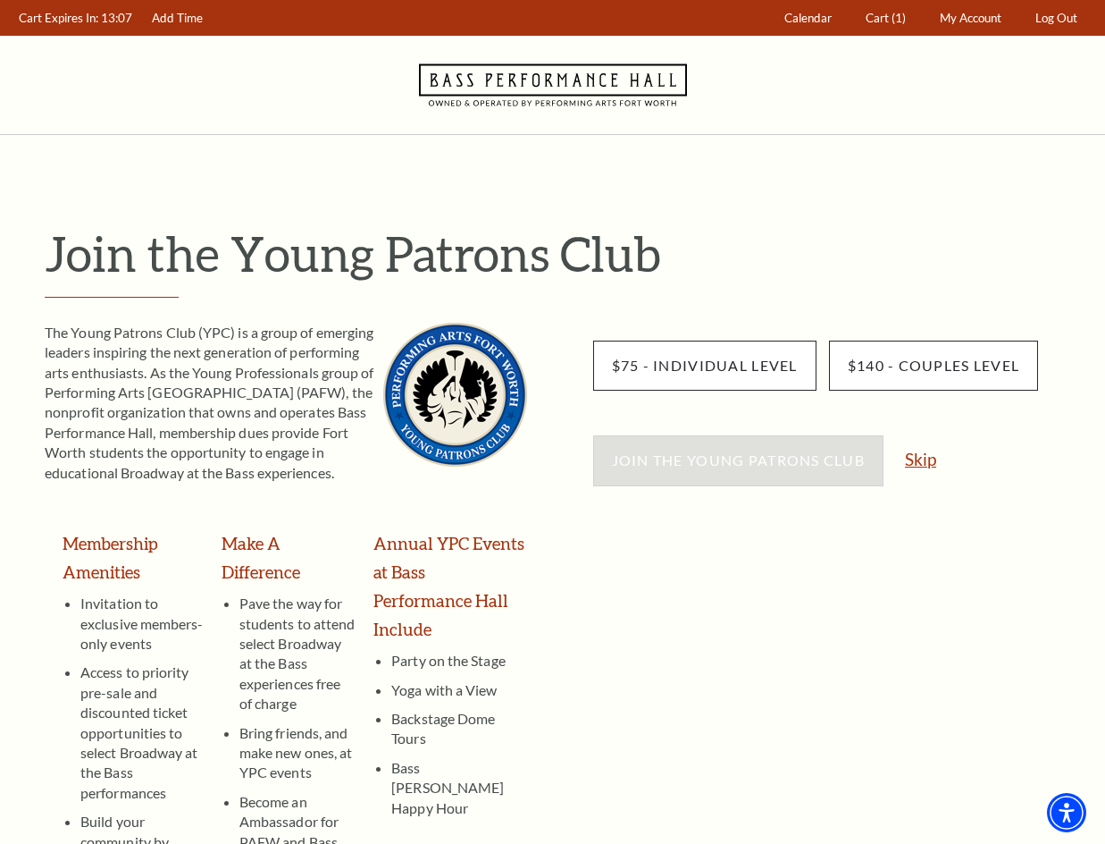
click at [932, 466] on link "Skip" at bounding box center [920, 458] width 31 height 17
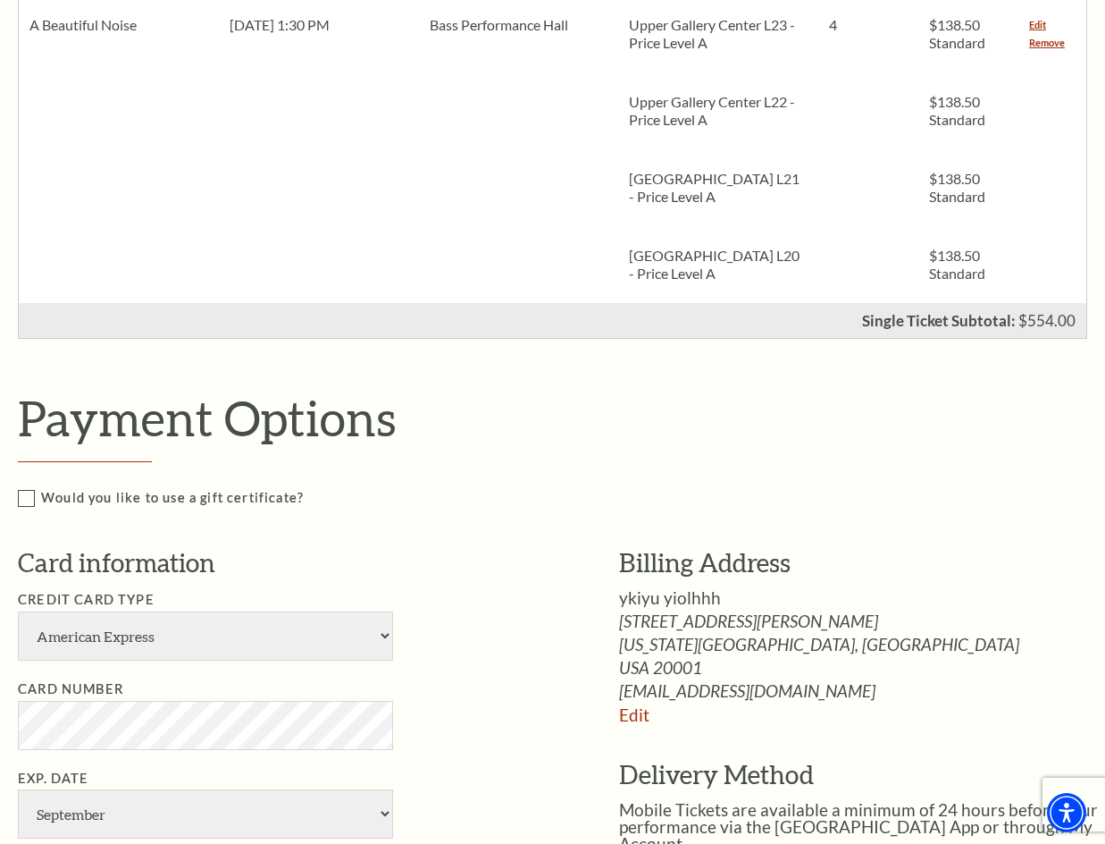
scroll to position [447, 0]
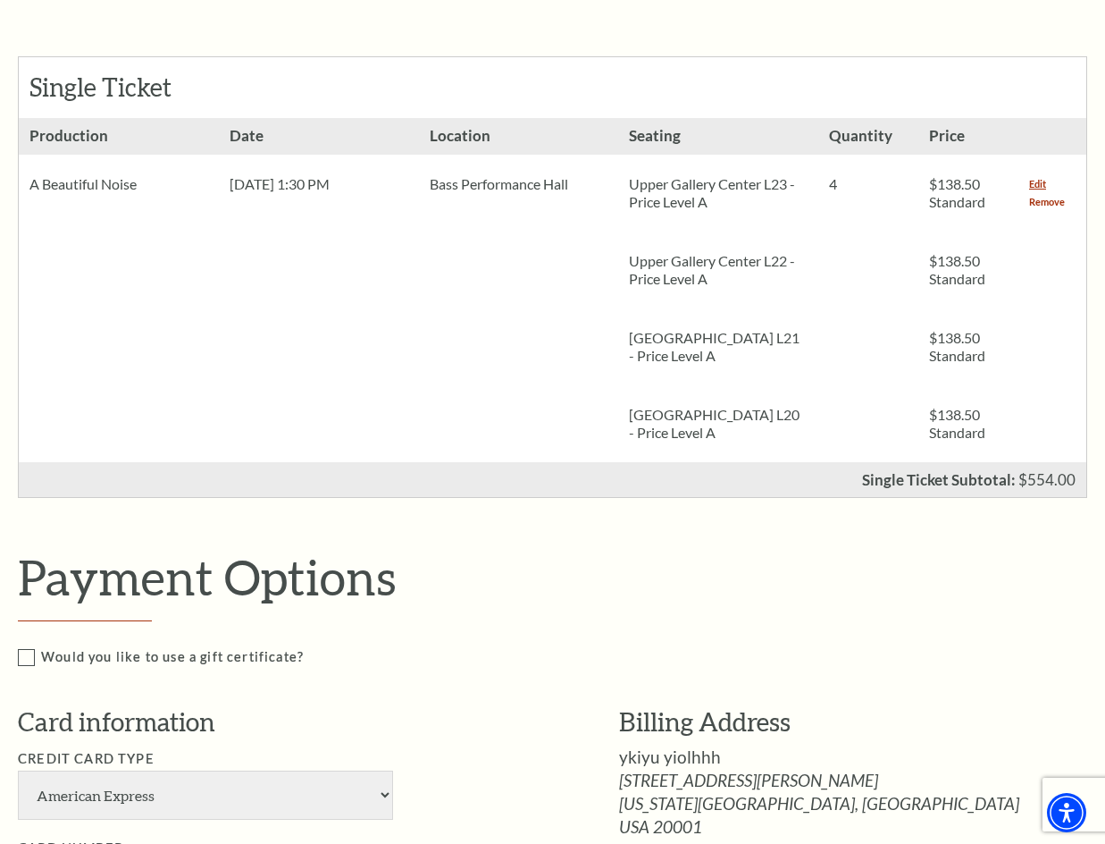
click at [1058, 198] on link "Remove" at bounding box center [1047, 202] width 36 height 18
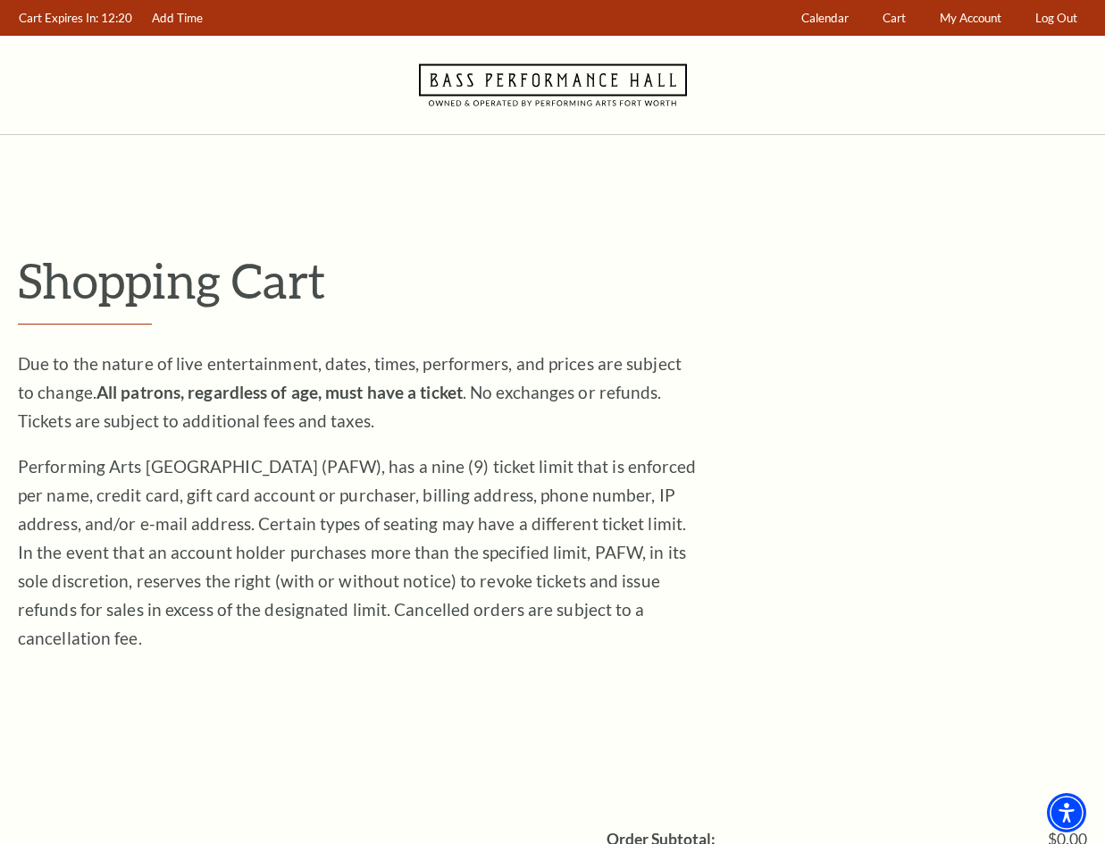
click at [288, 150] on div "Shopping Cart Due to the nature of live entertainment, dates, times, performers…" at bounding box center [552, 636] width 1105 height 1003
click at [573, 298] on p "Shopping Cart" at bounding box center [553, 280] width 1070 height 58
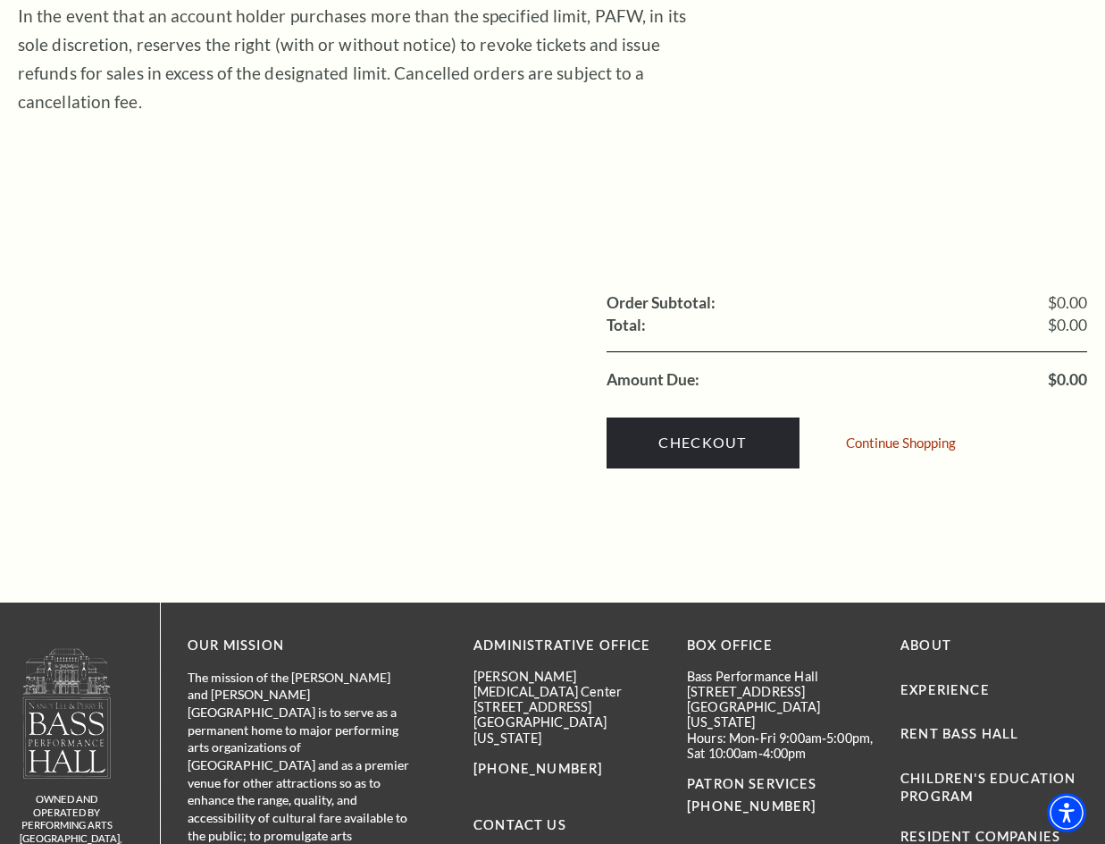
scroll to position [268, 0]
